Goal: Task Accomplishment & Management: Complete application form

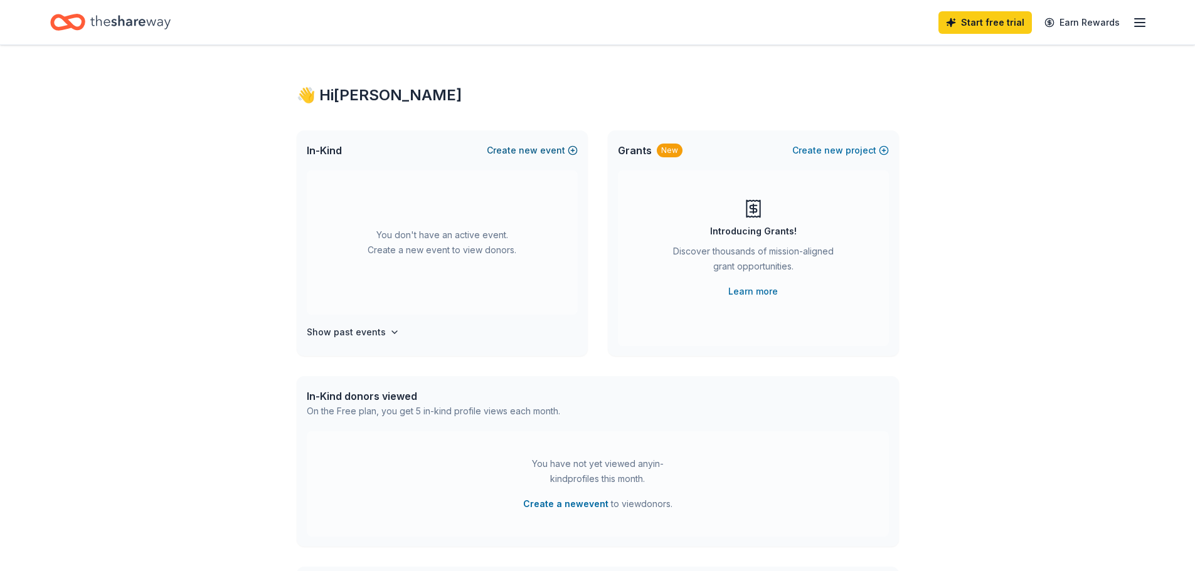
click at [571, 149] on button "Create new event" at bounding box center [532, 150] width 91 height 15
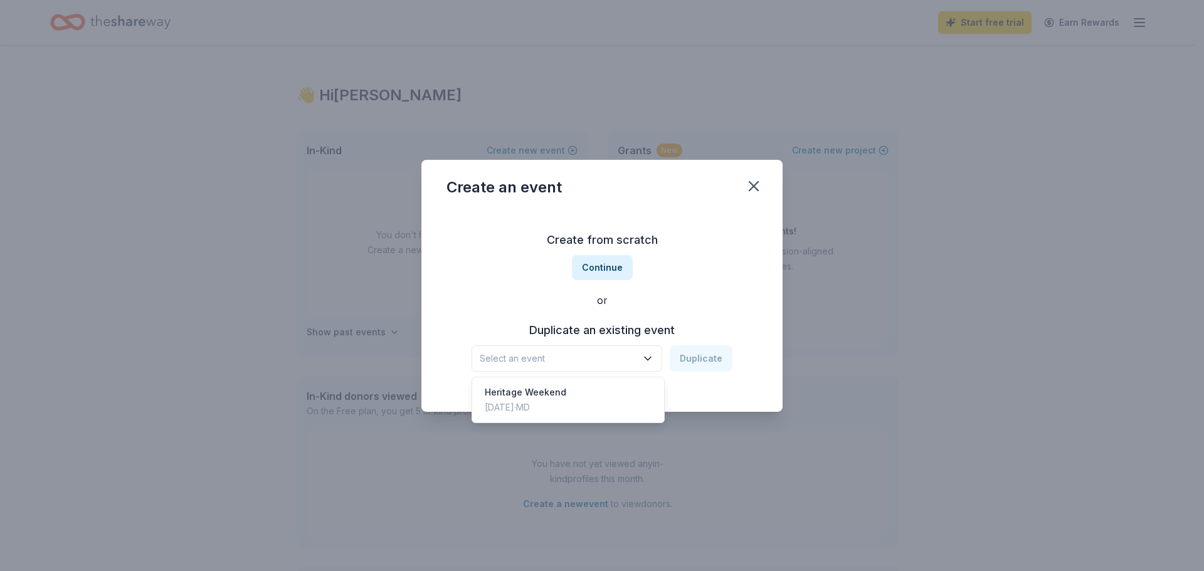
click at [649, 359] on icon "button" at bounding box center [648, 358] width 6 height 3
click at [595, 269] on button "Continue" at bounding box center [602, 267] width 61 height 25
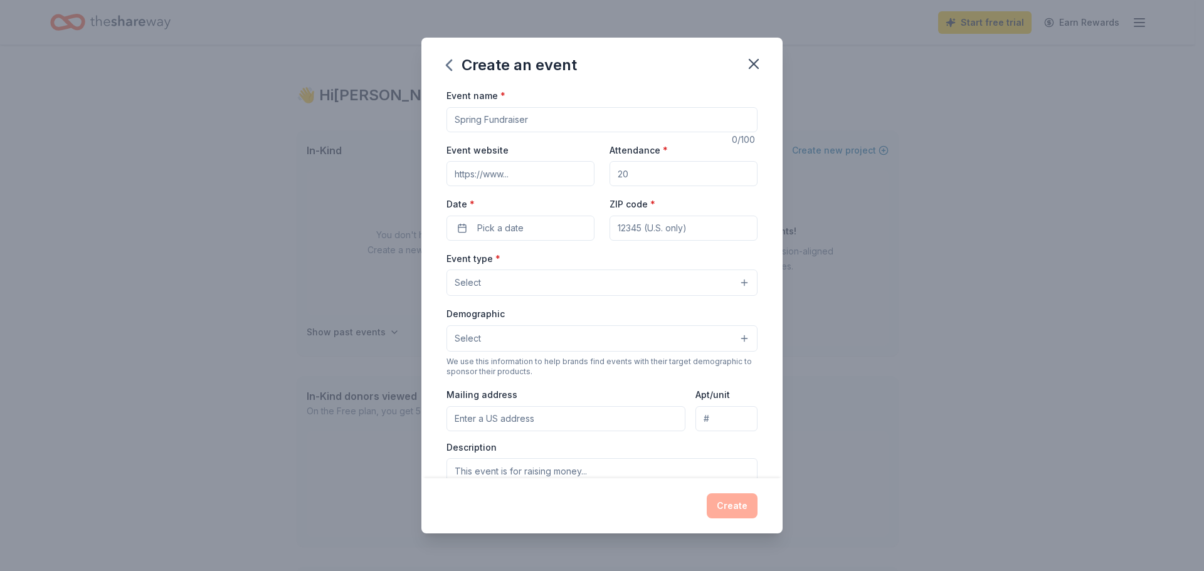
click at [630, 114] on input "Event name *" at bounding box center [602, 119] width 311 height 25
drag, startPoint x: 630, startPoint y: 114, endPoint x: 458, endPoint y: 115, distance: 172.5
click at [458, 115] on input "Event name *" at bounding box center [602, 119] width 311 height 25
click at [514, 225] on span "Pick a date" at bounding box center [500, 228] width 46 height 15
click at [454, 390] on button "21" at bounding box center [450, 391] width 23 height 23
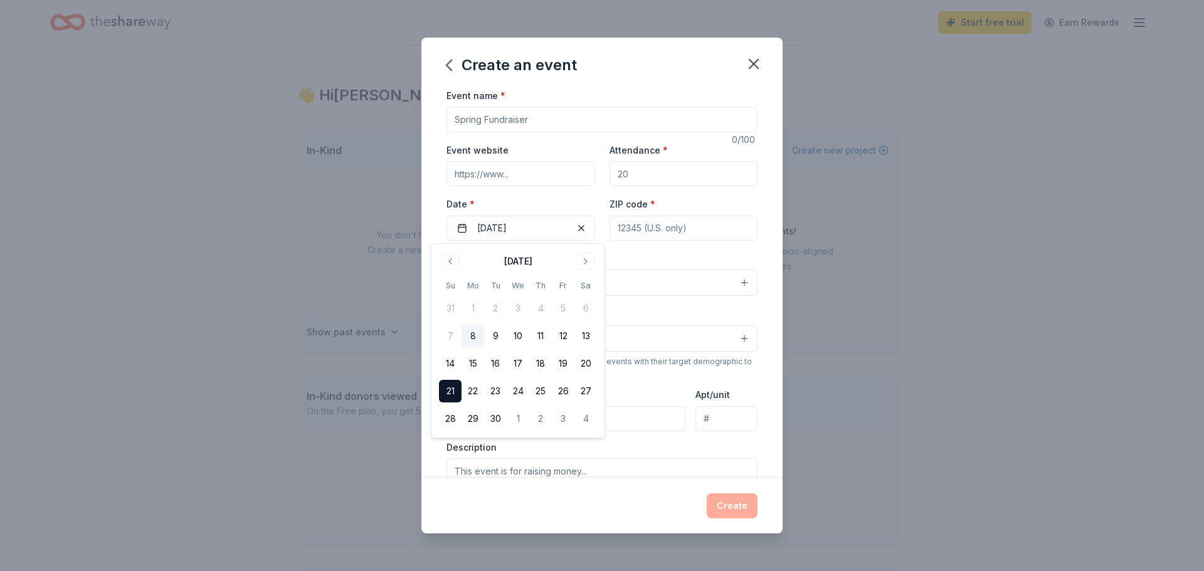
click at [539, 174] on input "Event website" at bounding box center [521, 173] width 148 height 25
